Goal: Communication & Community: Participate in discussion

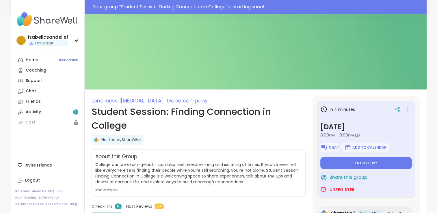
type textarea "*"
click at [370, 165] on span "Enter lobby" at bounding box center [366, 163] width 22 height 5
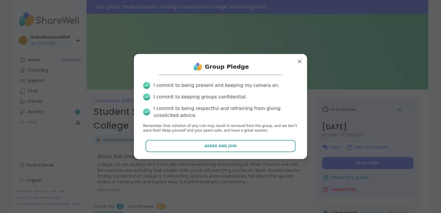
click at [279, 141] on button "Agree and Join" at bounding box center [221, 146] width 150 height 12
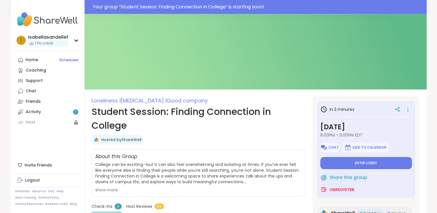
type textarea "*"
click at [344, 161] on button "Enter lobby" at bounding box center [366, 163] width 92 height 12
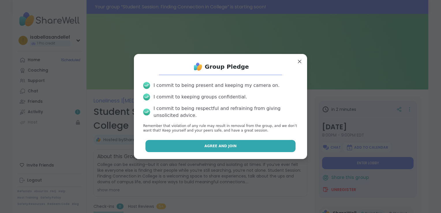
click at [221, 140] on button "Agree and Join" at bounding box center [221, 146] width 150 height 12
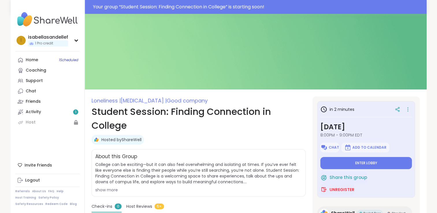
type textarea "*"
click at [365, 163] on span "Enter lobby" at bounding box center [366, 163] width 22 height 5
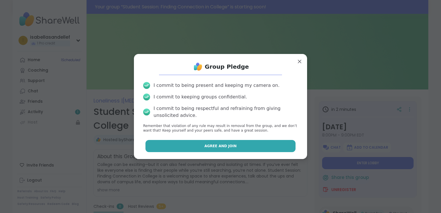
click at [251, 142] on button "Agree and Join" at bounding box center [221, 146] width 150 height 12
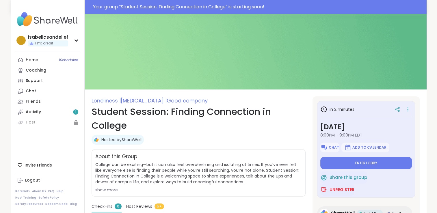
type textarea "*"
click at [390, 167] on button "Enter lobby" at bounding box center [366, 163] width 92 height 12
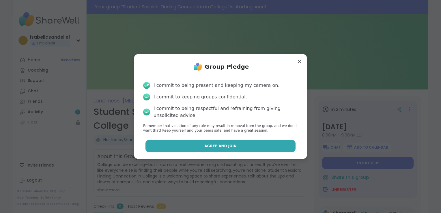
click at [222, 147] on span "Agree and Join" at bounding box center [220, 146] width 32 height 5
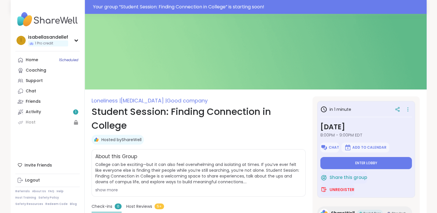
type textarea "*"
click at [331, 145] on span "Chat" at bounding box center [333, 147] width 10 height 5
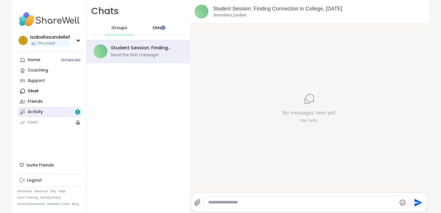
click at [52, 116] on link "Activity 1" at bounding box center [49, 112] width 64 height 10
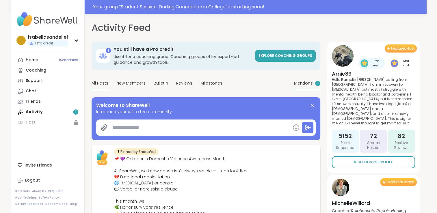
click at [309, 88] on div "Mentions 1" at bounding box center [307, 84] width 26 height 14
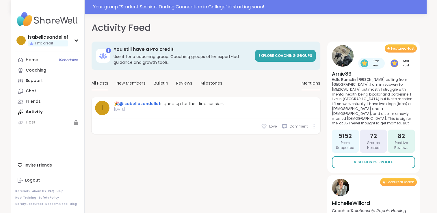
click at [99, 85] on span "All Posts" at bounding box center [100, 83] width 17 height 6
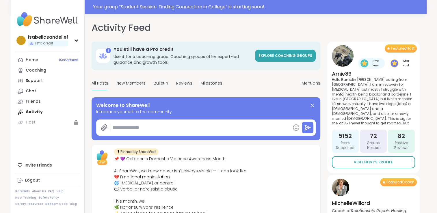
type textarea "*"
click at [46, 61] on link "Home 1 Scheduled" at bounding box center [47, 60] width 64 height 10
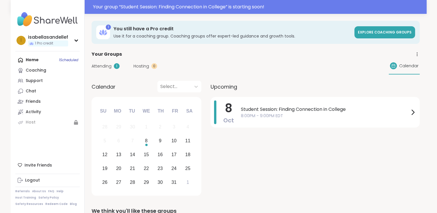
click at [250, 102] on div "Student Session: Finding Connection in College 8:00PM - 9:00PM EDT" at bounding box center [328, 112] width 175 height 24
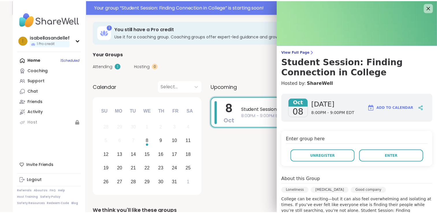
scroll to position [1, 0]
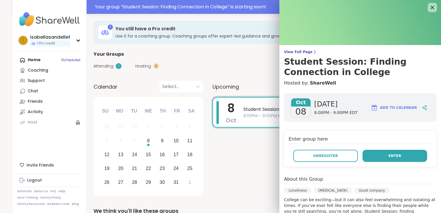
click at [398, 153] on button "Enter" at bounding box center [395, 156] width 65 height 12
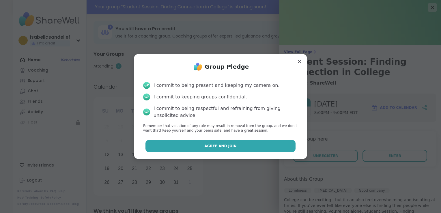
click at [275, 144] on button "Agree and Join" at bounding box center [221, 146] width 150 height 12
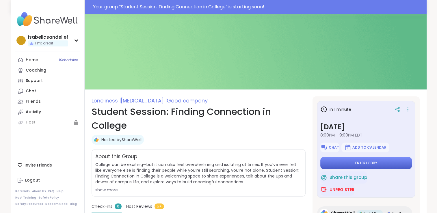
click at [362, 166] on button "Enter lobby" at bounding box center [366, 163] width 92 height 12
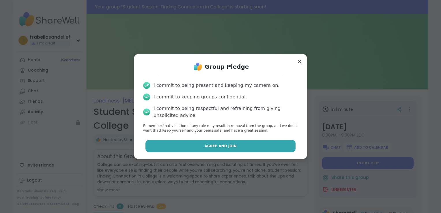
click at [214, 144] on span "Agree and Join" at bounding box center [220, 146] width 32 height 5
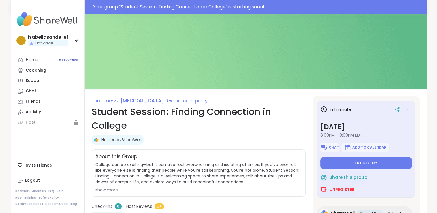
type textarea "*"
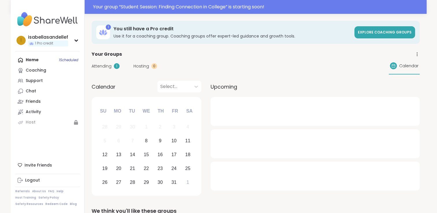
click at [110, 63] on div "Attending 1 Hosting 0 Calendar" at bounding box center [256, 66] width 328 height 17
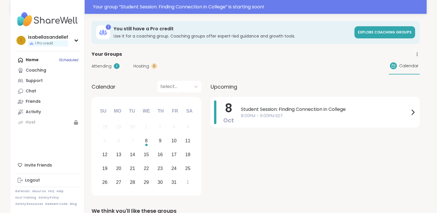
click at [115, 66] on div "1" at bounding box center [117, 66] width 6 height 6
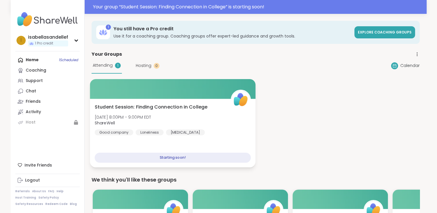
click at [196, 144] on div "Student Session: Finding Connection in College Wed, Oct 08 | 8:00PM - 9:00PM ED…" at bounding box center [172, 133] width 165 height 69
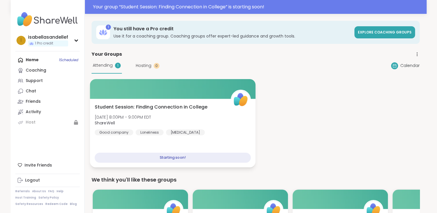
click at [187, 101] on div "Student Session: Finding Connection in College Wed, Oct 08 | 8:00PM - 9:00PM ED…" at bounding box center [172, 133] width 165 height 69
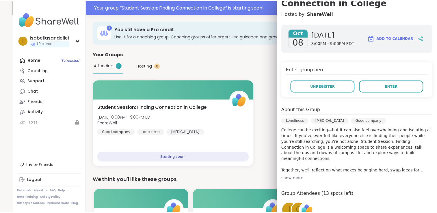
scroll to position [65, 0]
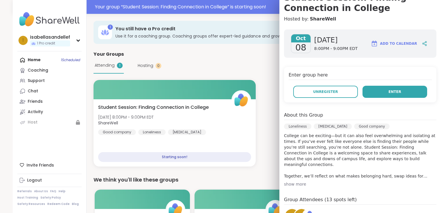
click at [388, 94] on button "Enter" at bounding box center [395, 92] width 65 height 12
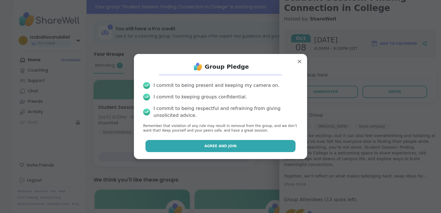
click at [233, 147] on button "Agree and Join" at bounding box center [221, 146] width 150 height 12
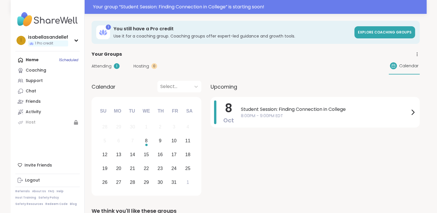
click at [112, 66] on div "Attending 1" at bounding box center [106, 66] width 28 height 6
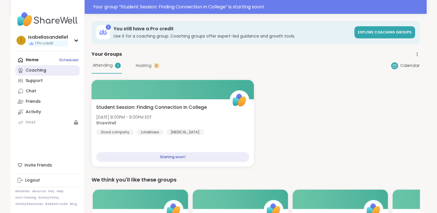
click at [56, 69] on link "Coaching" at bounding box center [47, 70] width 64 height 10
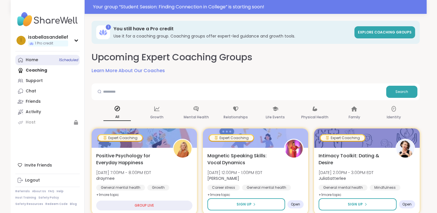
click at [57, 58] on link "Home 1 Scheduled" at bounding box center [47, 60] width 64 height 10
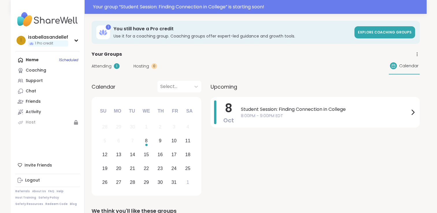
click at [76, 62] on div "Home 1 Scheduled Coaching Support Chat Friends Activity Host" at bounding box center [47, 91] width 64 height 73
click at [49, 59] on div "Home 1 Scheduled Coaching Support Chat Friends Activity Host" at bounding box center [47, 91] width 64 height 73
click at [36, 71] on div "Coaching" at bounding box center [36, 71] width 21 height 6
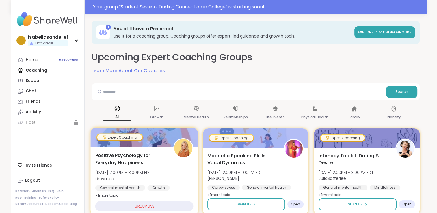
click at [157, 159] on span "Positive Psychology for Everyday Happiness" at bounding box center [131, 159] width 72 height 14
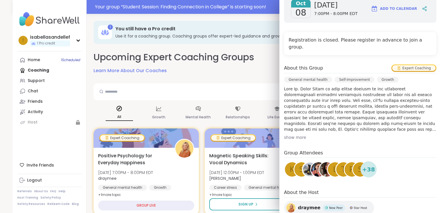
scroll to position [140, 0]
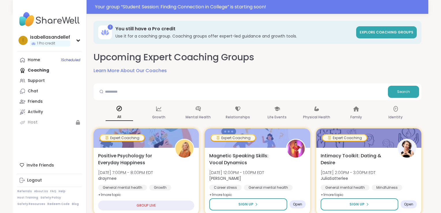
click at [220, 103] on div "All Growth Mental Health Relationships Life Events Physical Health Family Ident…" at bounding box center [258, 113] width 328 height 21
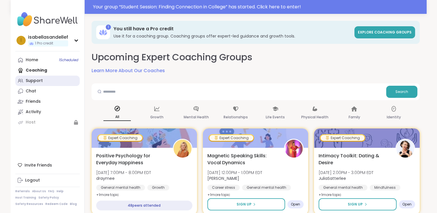
click at [32, 82] on div "Support" at bounding box center [34, 81] width 17 height 6
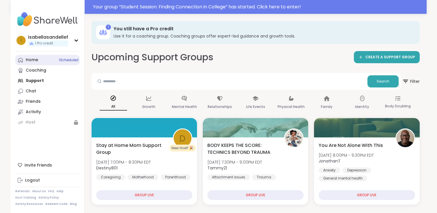
click at [42, 59] on link "Home 1 Scheduled" at bounding box center [47, 60] width 64 height 10
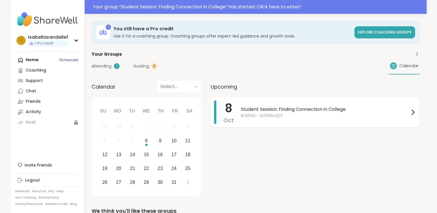
click at [308, 111] on span "Student Session: Finding Connection in College" at bounding box center [325, 109] width 168 height 7
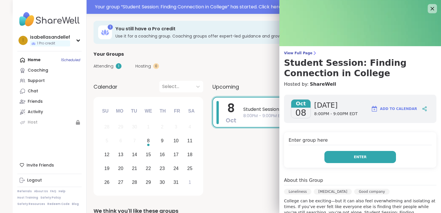
click at [357, 160] on button "Enter" at bounding box center [361, 157] width 72 height 12
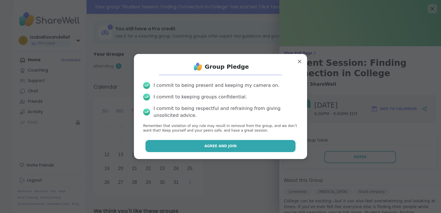
click at [230, 141] on button "Agree and Join" at bounding box center [221, 146] width 150 height 12
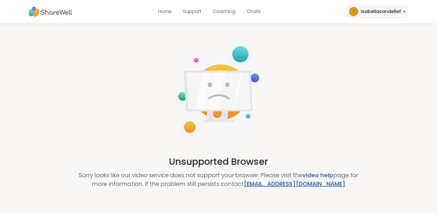
click at [280, 184] on link "[EMAIL_ADDRESS][DOMAIN_NAME]" at bounding box center [295, 184] width 102 height 8
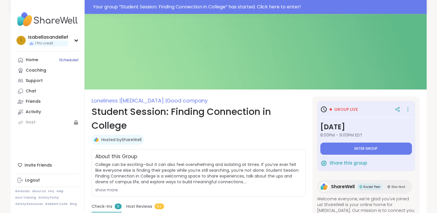
click at [345, 136] on span "8:00PM - 9:00PM EDT" at bounding box center [366, 135] width 92 height 6
click at [345, 147] on button "Enter group" at bounding box center [366, 149] width 92 height 12
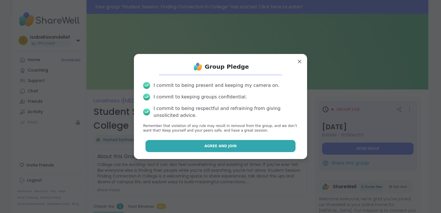
click at [231, 144] on button "Agree and Join" at bounding box center [221, 146] width 150 height 12
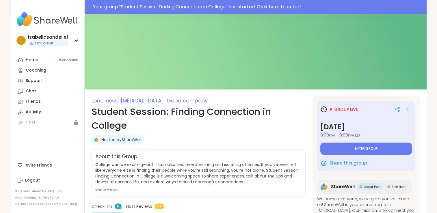
type textarea "*"
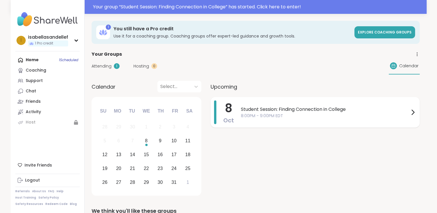
click at [267, 106] on span "Student Session: Finding Connection in College" at bounding box center [325, 109] width 168 height 7
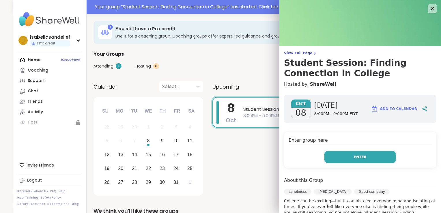
click at [342, 160] on button "Enter" at bounding box center [361, 157] width 72 height 12
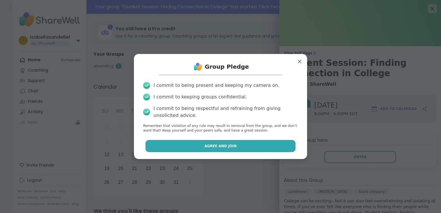
click at [246, 146] on button "Agree and Join" at bounding box center [221, 146] width 150 height 12
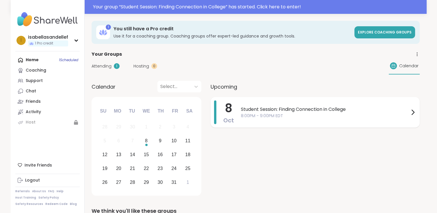
click at [321, 122] on div "Student Session: Finding Connection in College 8:00PM - 9:00PM EDT" at bounding box center [328, 112] width 175 height 24
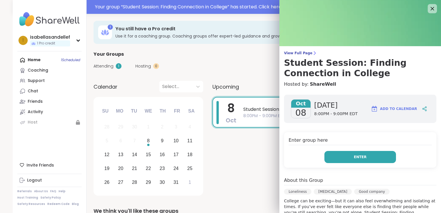
click at [353, 162] on button "Enter" at bounding box center [361, 157] width 72 height 12
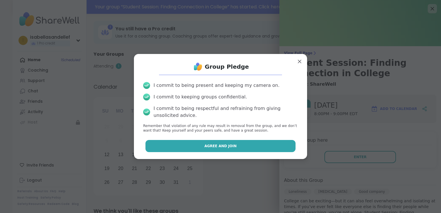
click at [230, 150] on button "Agree and Join" at bounding box center [221, 146] width 150 height 12
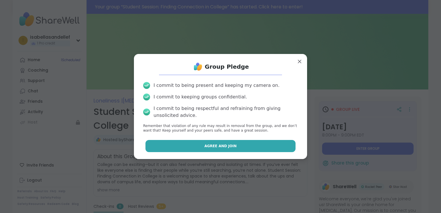
click at [231, 145] on button "Agree and Join" at bounding box center [221, 146] width 150 height 12
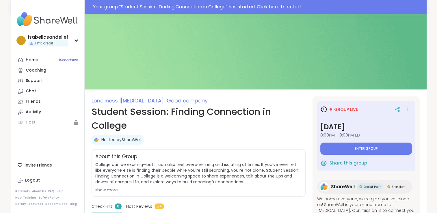
type textarea "*"
